Goal: Information Seeking & Learning: Learn about a topic

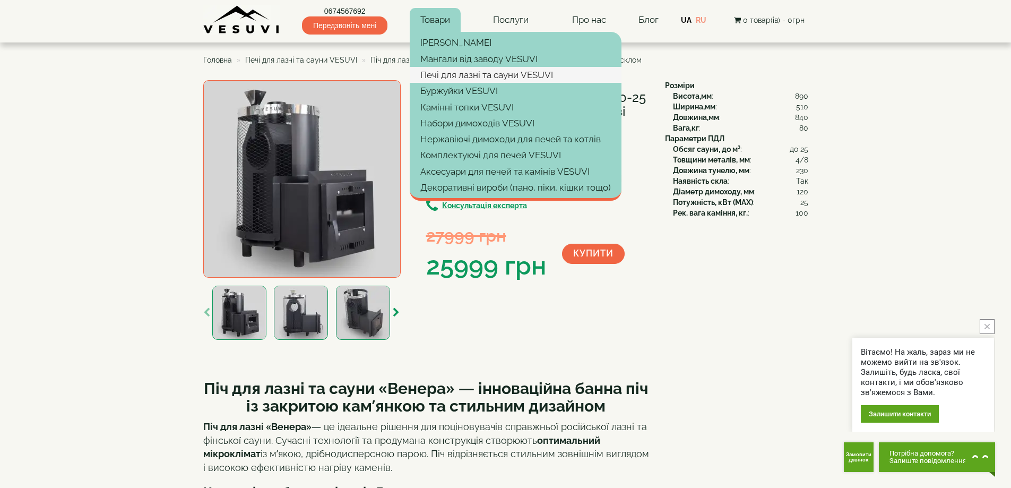
click at [484, 77] on link "Печі для лазні та сауни VESUVI" at bounding box center [516, 75] width 212 height 16
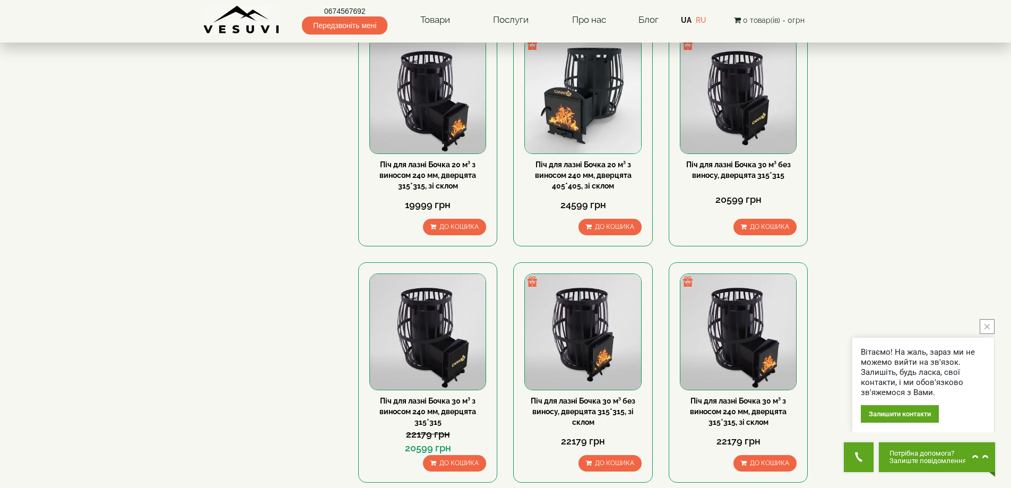
scroll to position [1008, 0]
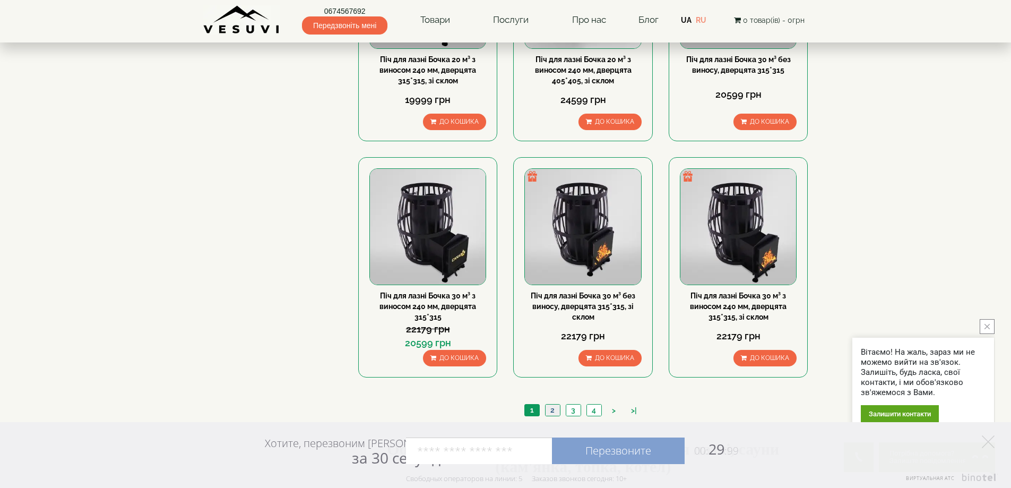
click at [554, 413] on link "2" at bounding box center [552, 409] width 15 height 11
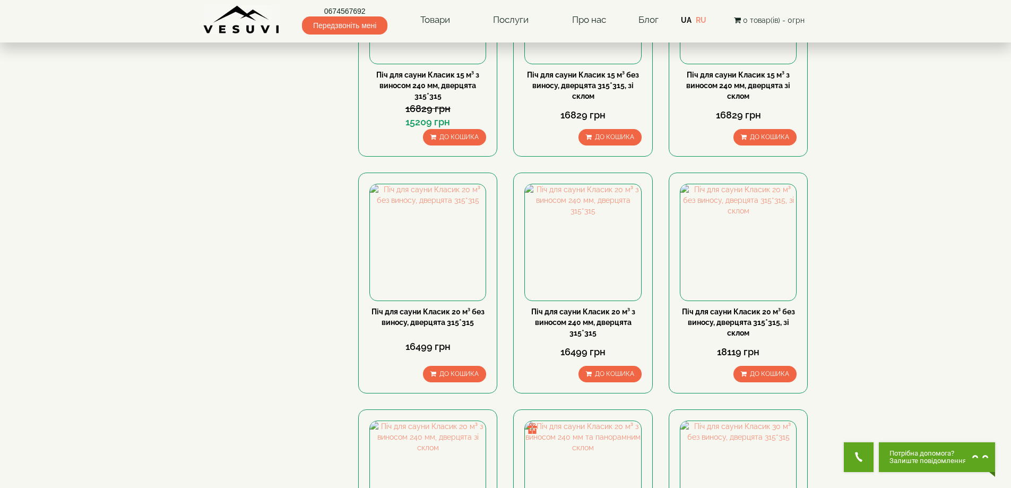
scroll to position [637, 0]
